Goal: Navigation & Orientation: Go to known website

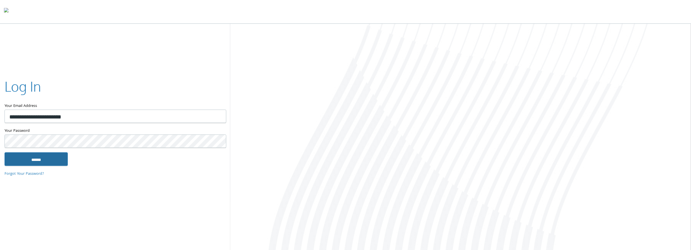
click at [39, 160] on input "******" at bounding box center [36, 159] width 63 height 14
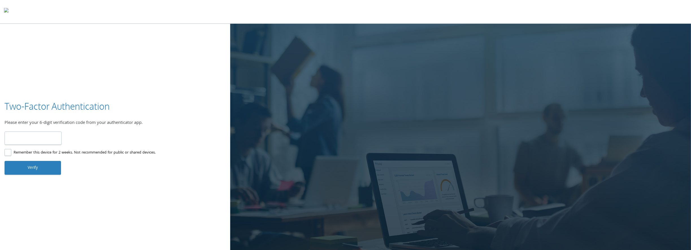
click at [30, 140] on input "number" at bounding box center [33, 137] width 57 height 13
type input "******"
click at [35, 166] on button "Verify" at bounding box center [33, 168] width 57 height 14
